Goal: Task Accomplishment & Management: Manage account settings

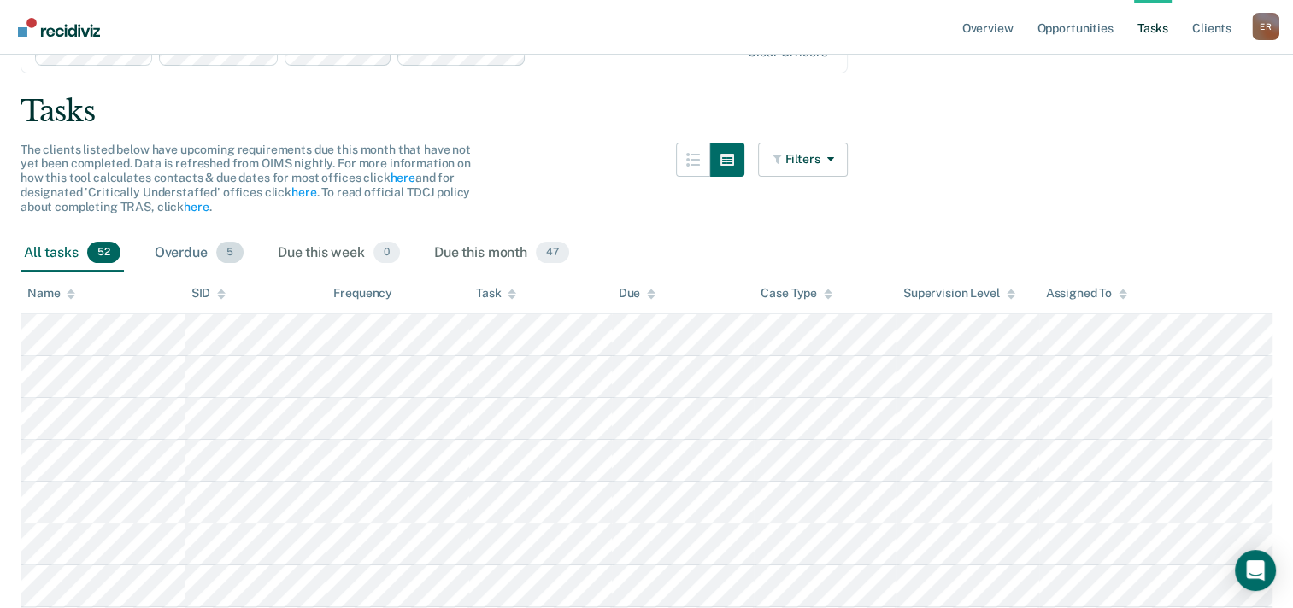
click at [173, 249] on div "Overdue 5" at bounding box center [199, 254] width 96 height 38
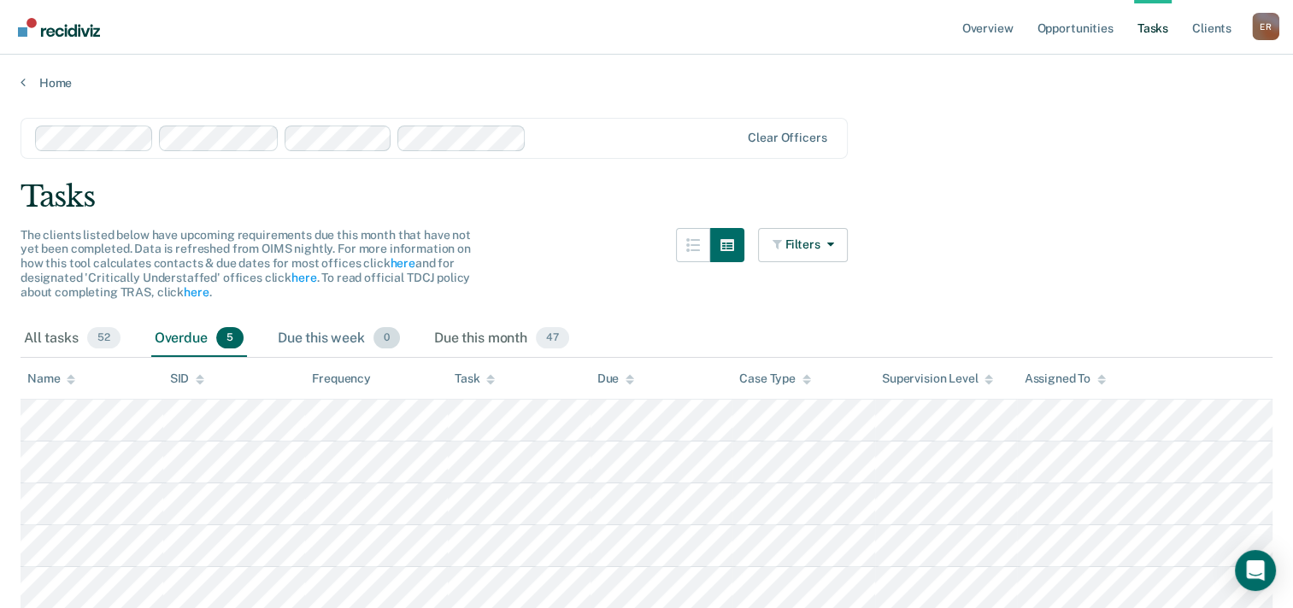
click at [307, 347] on div "Due this week 0" at bounding box center [338, 339] width 129 height 38
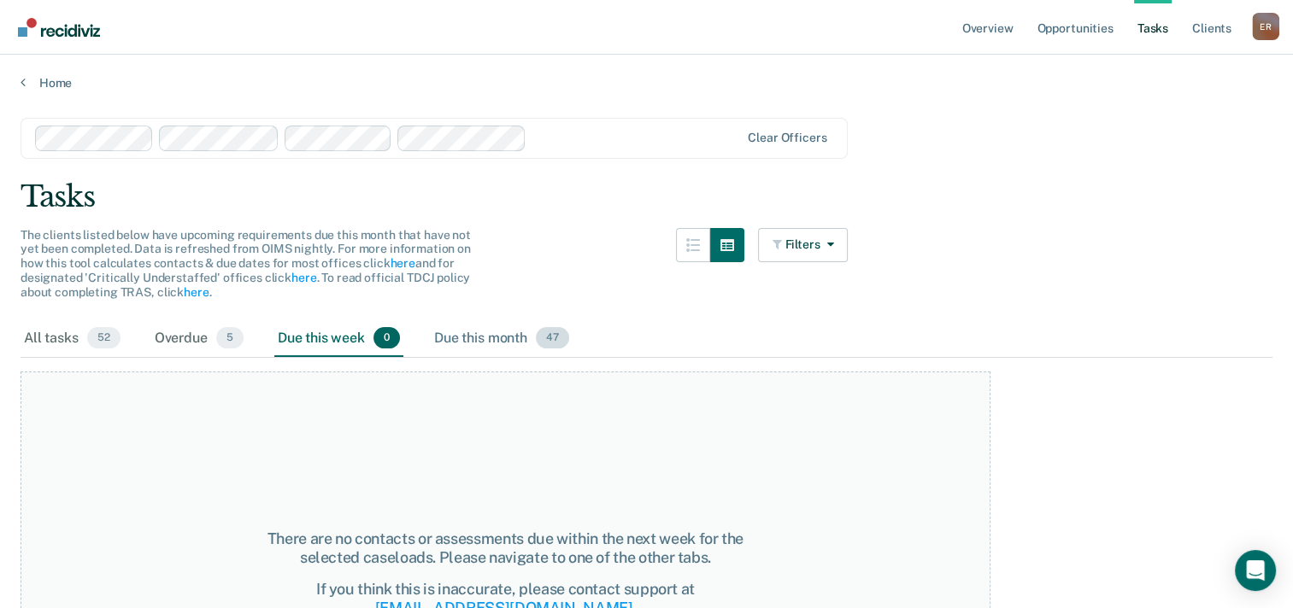
click at [518, 338] on div "Due this month 47" at bounding box center [502, 339] width 142 height 38
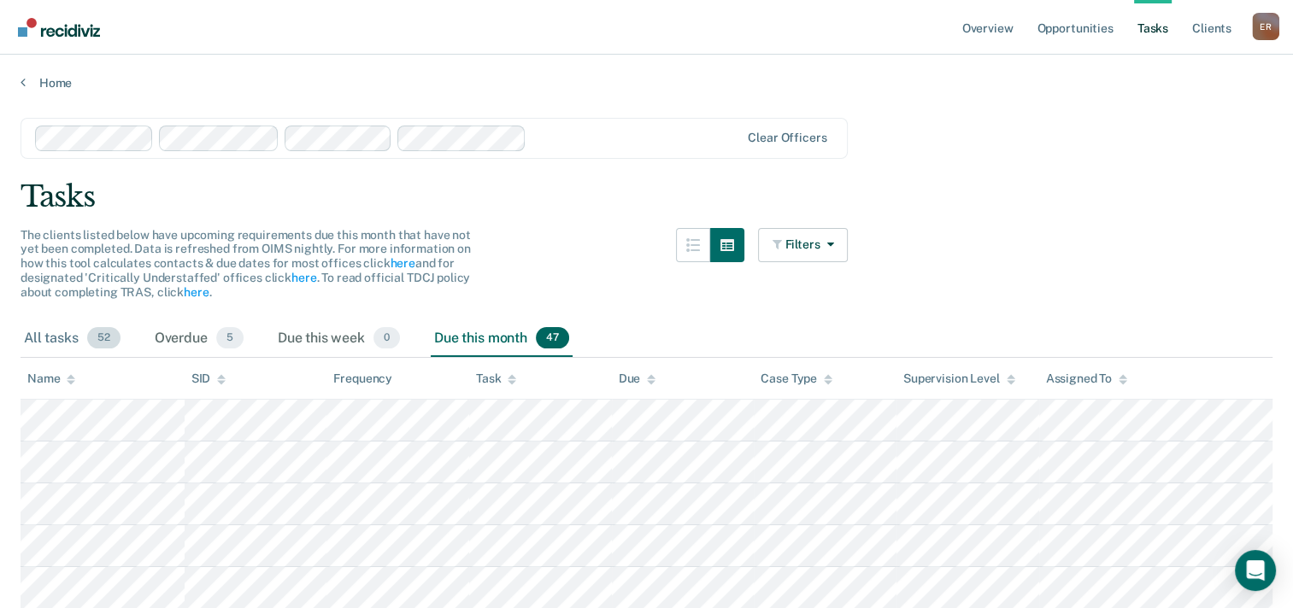
click at [47, 340] on div "All tasks 52" at bounding box center [72, 339] width 103 height 38
click at [1085, 32] on link "Opportunities" at bounding box center [1074, 27] width 83 height 55
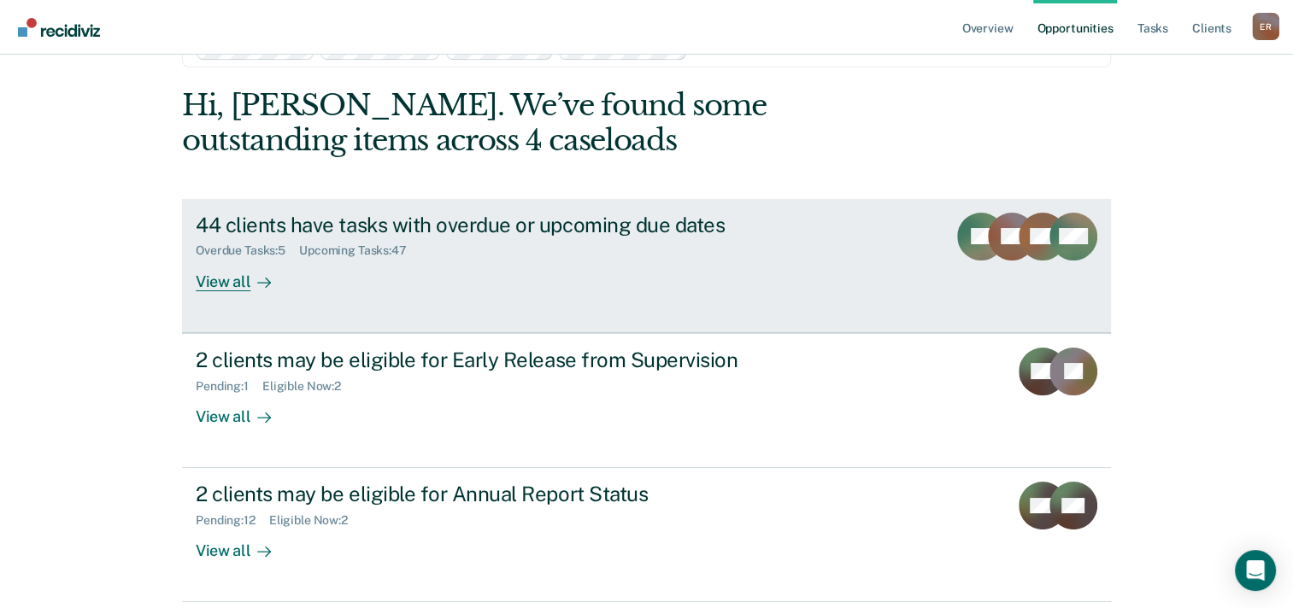
scroll to position [85, 0]
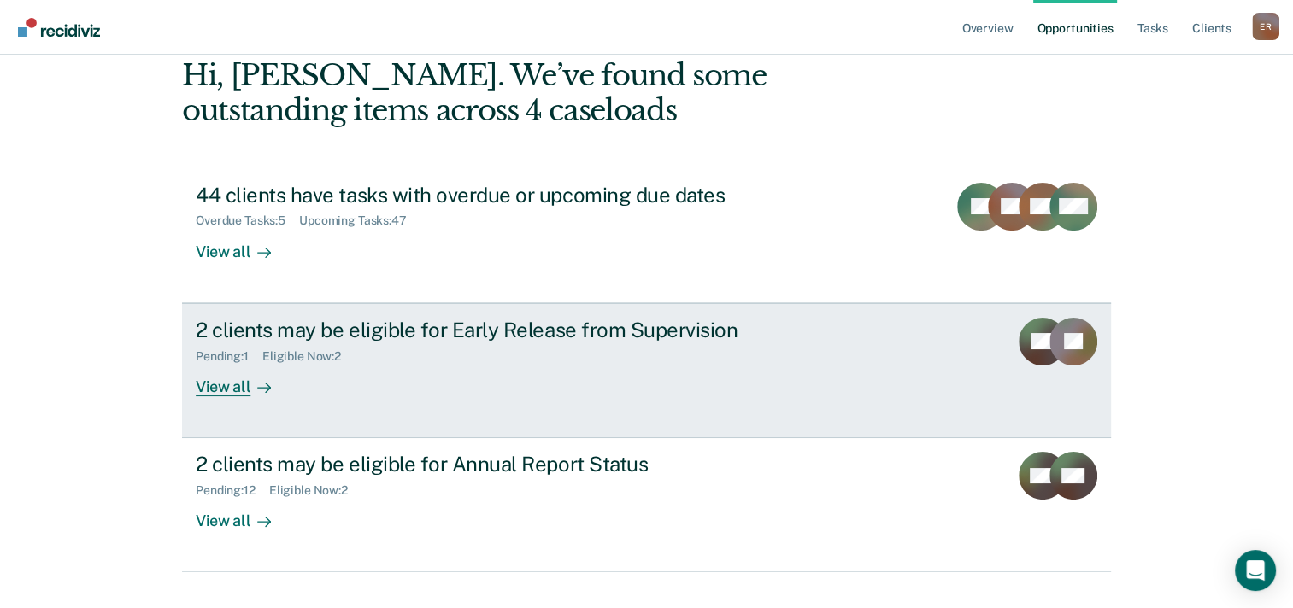
click at [465, 333] on div "2 clients may be eligible for Early Release from Supervision" at bounding box center [496, 330] width 600 height 25
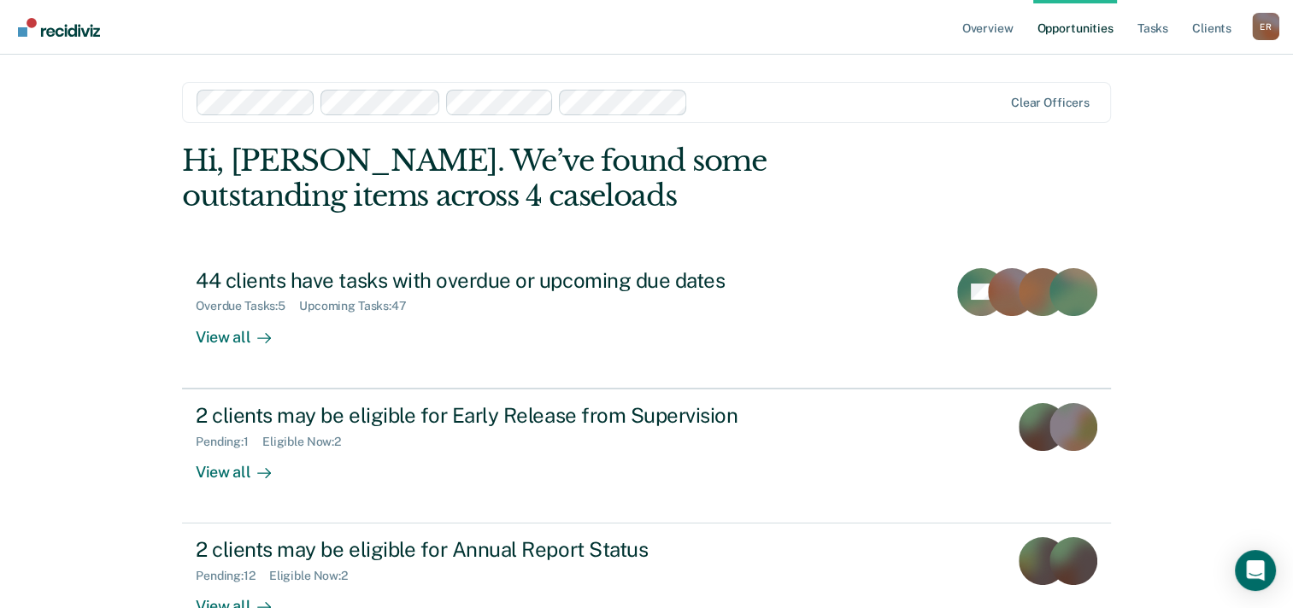
scroll to position [85, 0]
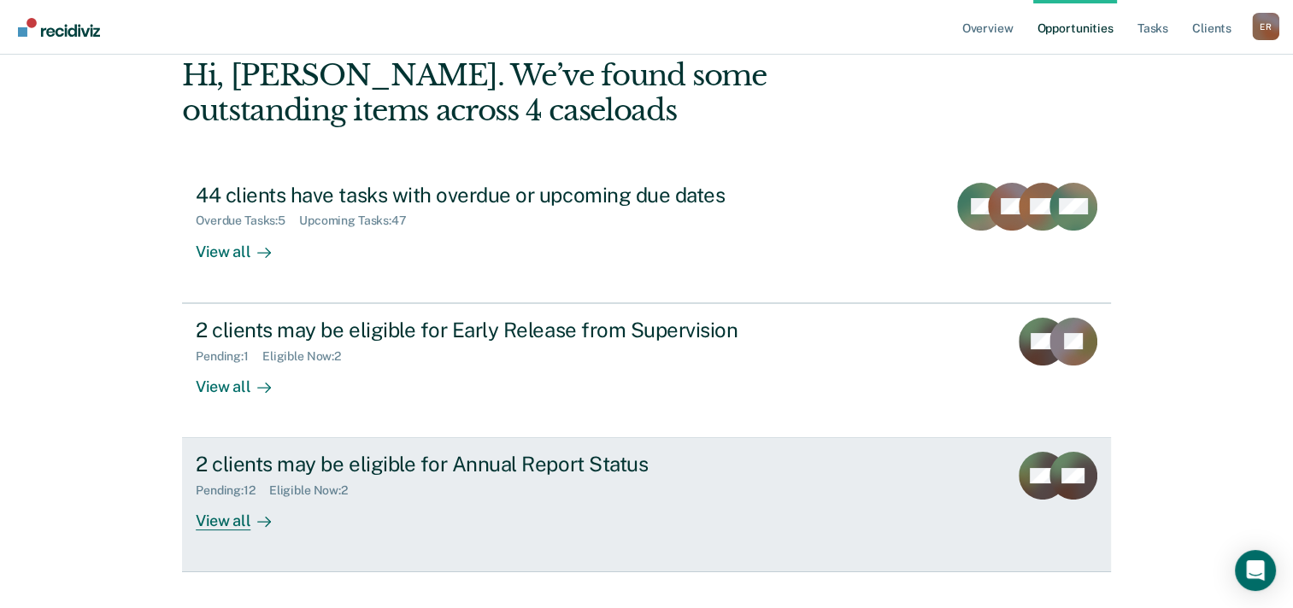
click at [394, 469] on div "2 clients may be eligible for Annual Report Status" at bounding box center [496, 464] width 600 height 25
